Goal: Task Accomplishment & Management: Manage account settings

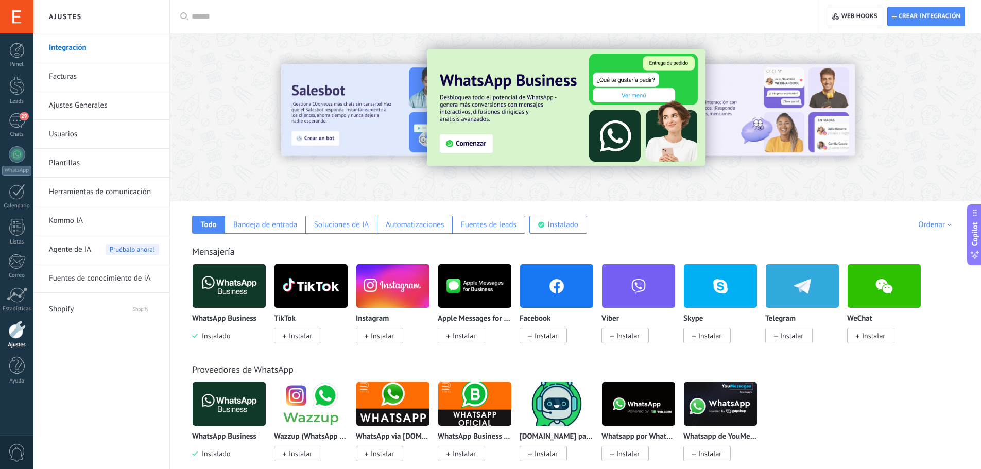
click at [16, 339] on link "Ajustes" at bounding box center [16, 335] width 33 height 28
click at [18, 19] on div at bounding box center [16, 16] width 33 height 33
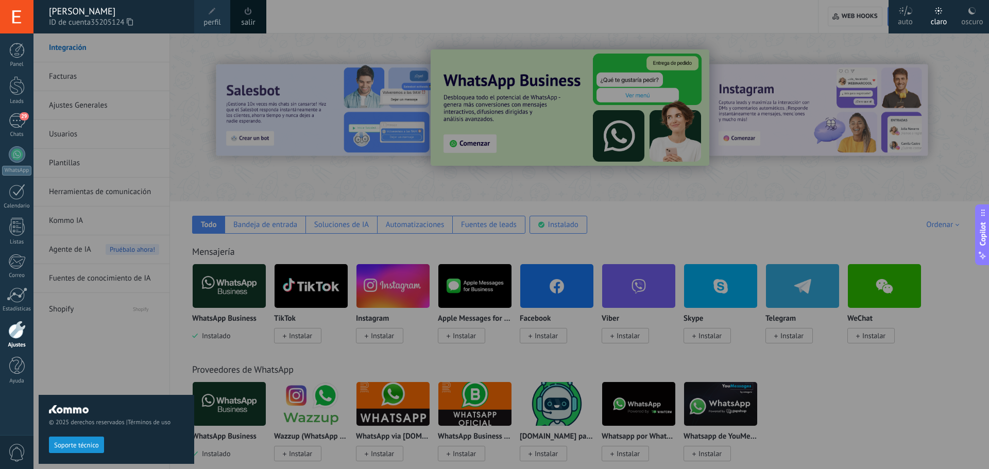
click at [243, 13] on span at bounding box center [248, 11] width 11 height 11
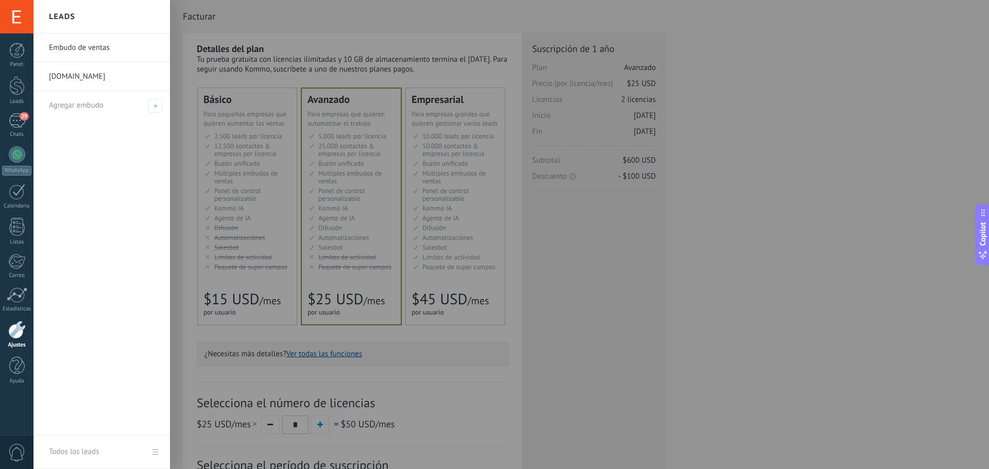
click at [18, 26] on div at bounding box center [16, 16] width 33 height 33
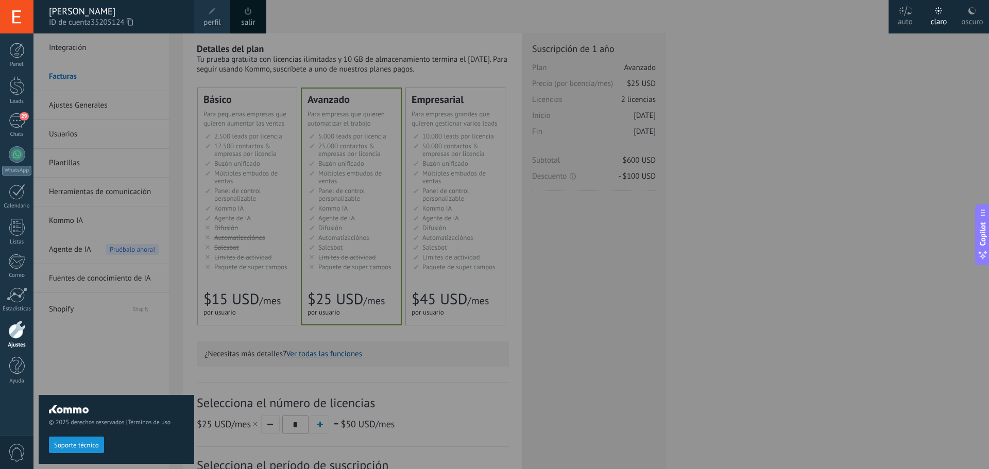
click at [248, 13] on span at bounding box center [248, 11] width 7 height 8
